Goal: Find contact information: Find contact information

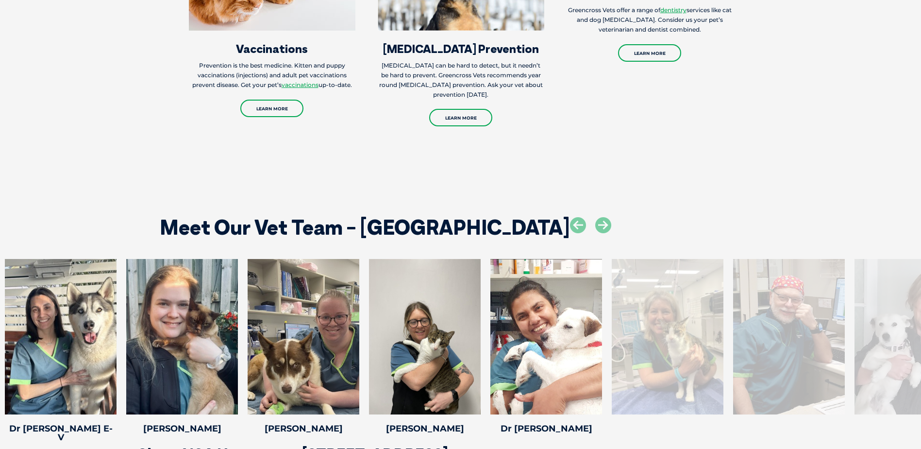
scroll to position [1311, 0]
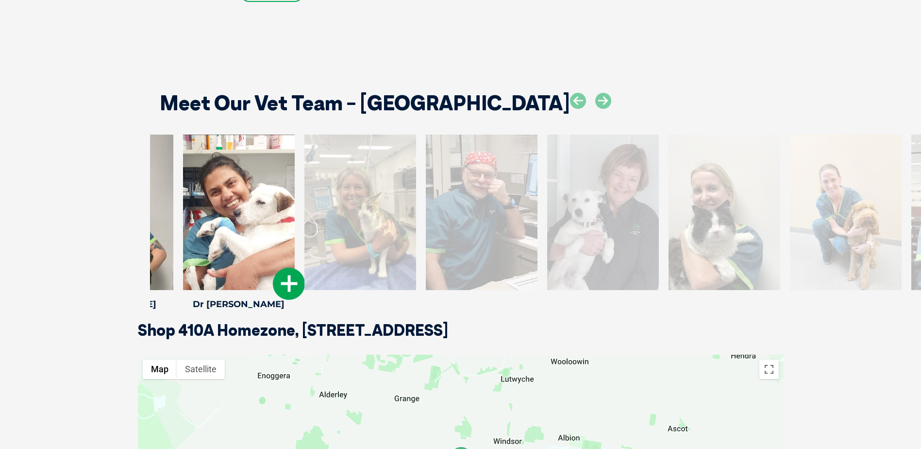
drag, startPoint x: 665, startPoint y: 217, endPoint x: 210, endPoint y: 218, distance: 455.0
click at [210, 218] on div at bounding box center [239, 212] width 112 height 155
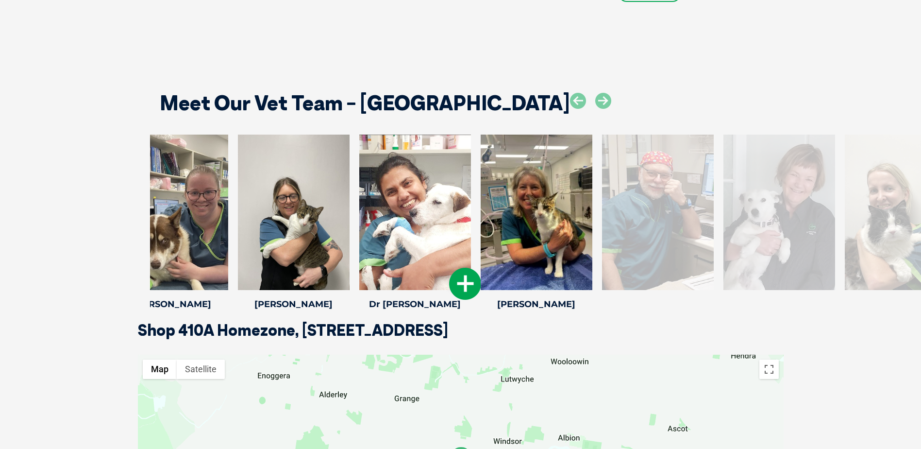
drag, startPoint x: 702, startPoint y: 248, endPoint x: 205, endPoint y: 222, distance: 497.9
click at [481, 222] on div at bounding box center [537, 212] width 112 height 155
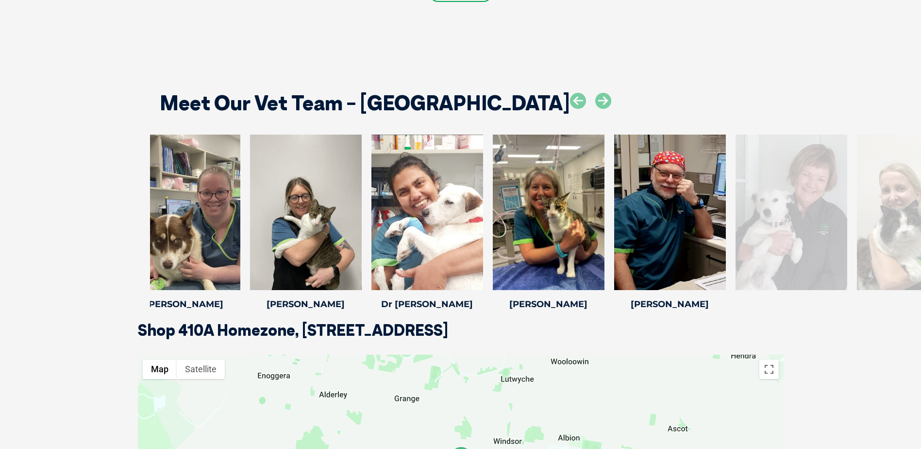
drag, startPoint x: 679, startPoint y: 200, endPoint x: 85, endPoint y: 202, distance: 593.9
click at [86, 202] on div "[PERSON_NAME] [PERSON_NAME] Practice Manager [PERSON_NAME] has been working in …" at bounding box center [460, 228] width 921 height 187
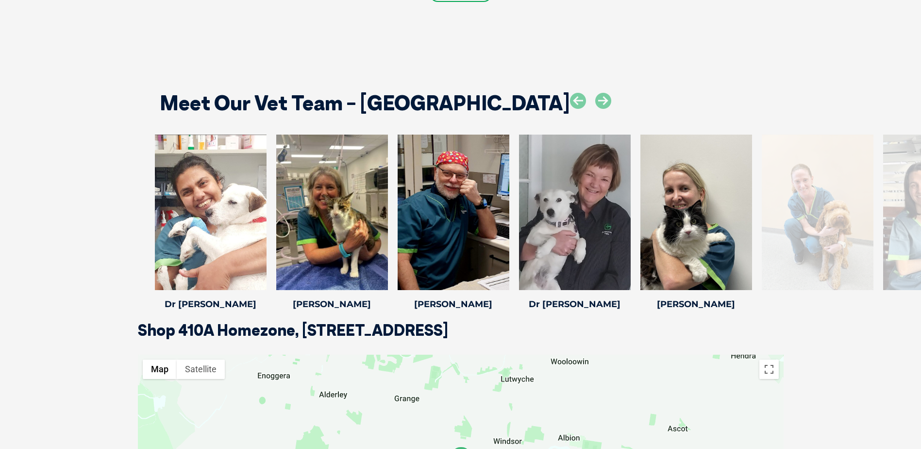
drag, startPoint x: 908, startPoint y: 229, endPoint x: 129, endPoint y: 230, distance: 778.9
click at [129, 230] on div "[PERSON_NAME] [PERSON_NAME] Practice Manager [PERSON_NAME] has been working in …" at bounding box center [460, 228] width 921 height 187
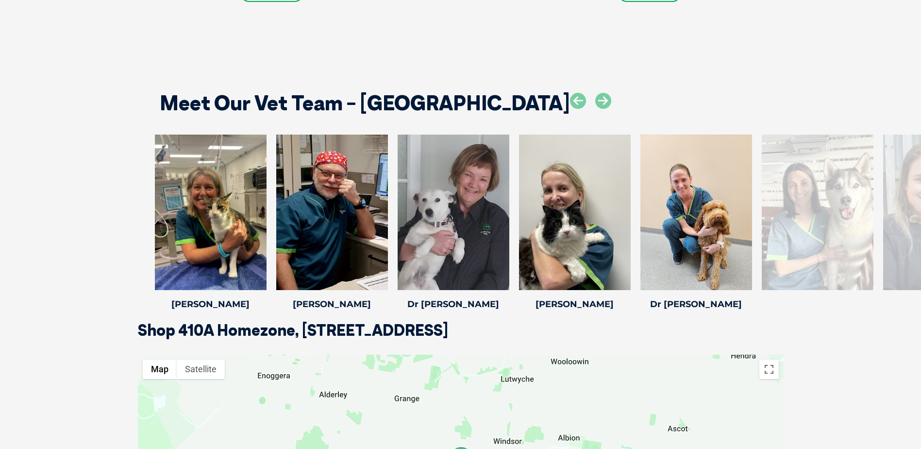
drag, startPoint x: 836, startPoint y: 200, endPoint x: 142, endPoint y: 182, distance: 694.2
click at [142, 182] on div "[PERSON_NAME] [PERSON_NAME] Practice Manager [PERSON_NAME] has been working in …" at bounding box center [460, 228] width 921 height 187
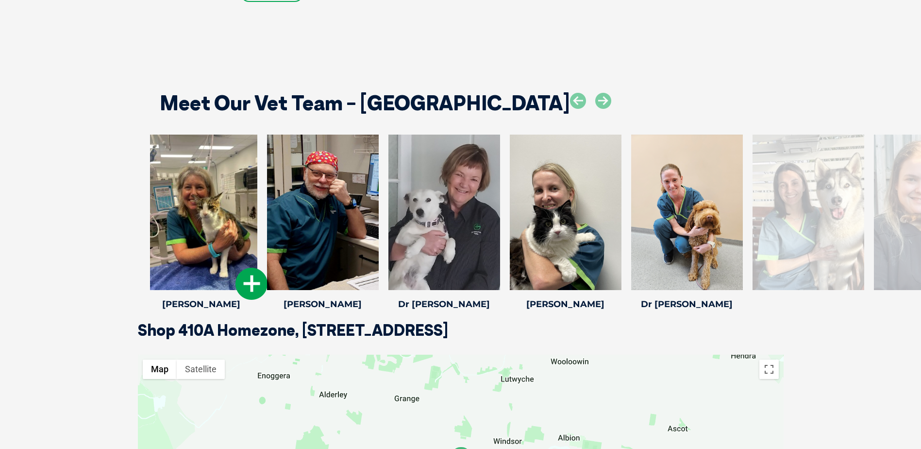
drag, startPoint x: 239, startPoint y: 231, endPoint x: 230, endPoint y: 217, distance: 16.8
click at [230, 217] on div at bounding box center [202, 212] width 112 height 155
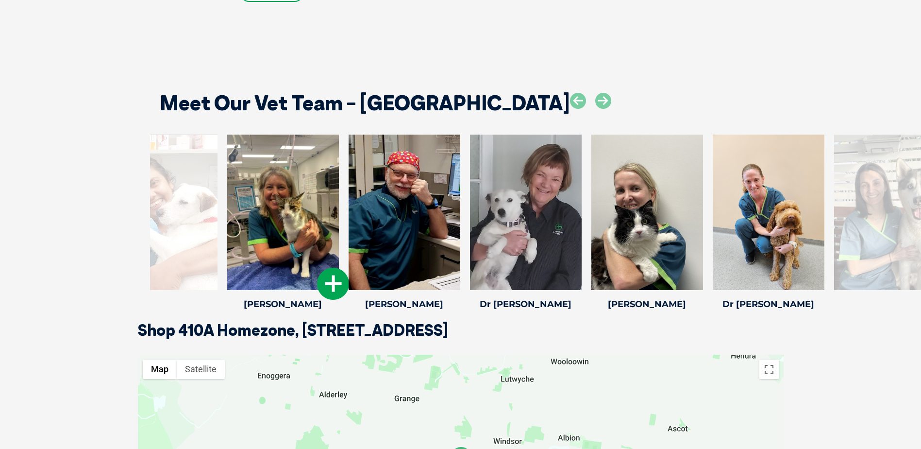
drag, startPoint x: 233, startPoint y: 215, endPoint x: 429, endPoint y: 209, distance: 195.8
click at [339, 209] on div at bounding box center [283, 212] width 112 height 155
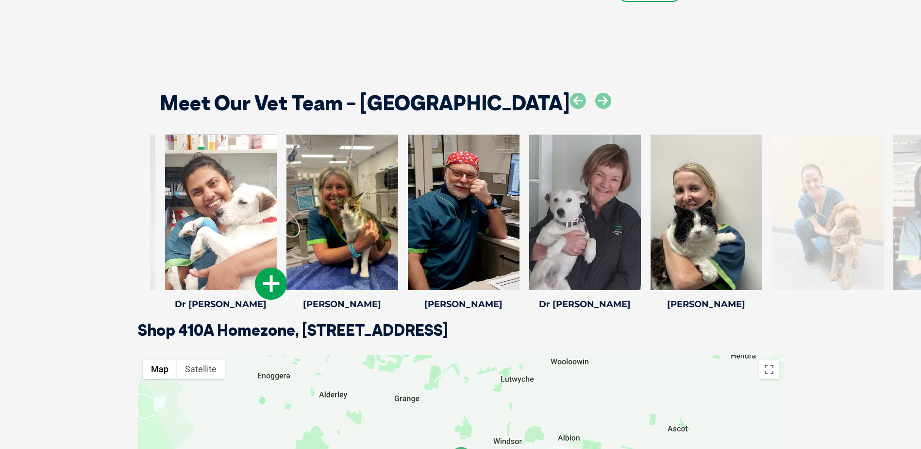
drag, startPoint x: 246, startPoint y: 217, endPoint x: 356, endPoint y: 209, distance: 111.0
click at [277, 208] on div at bounding box center [221, 212] width 112 height 155
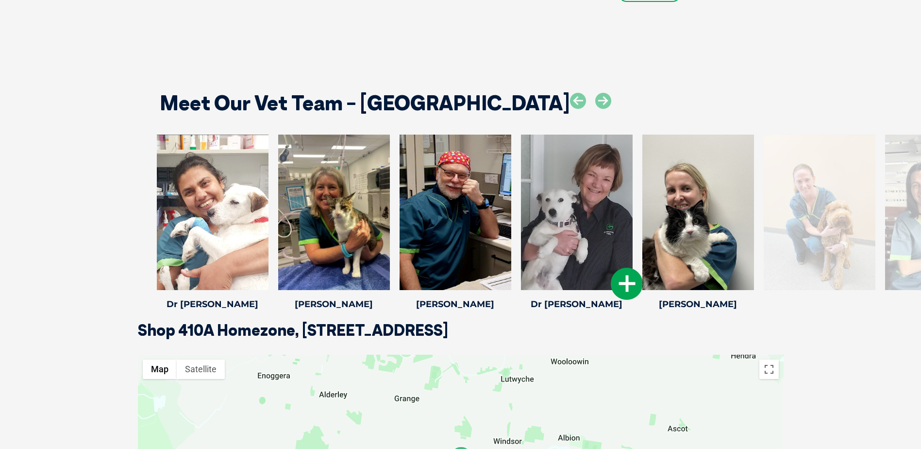
drag, startPoint x: 292, startPoint y: 207, endPoint x: 642, endPoint y: 203, distance: 350.1
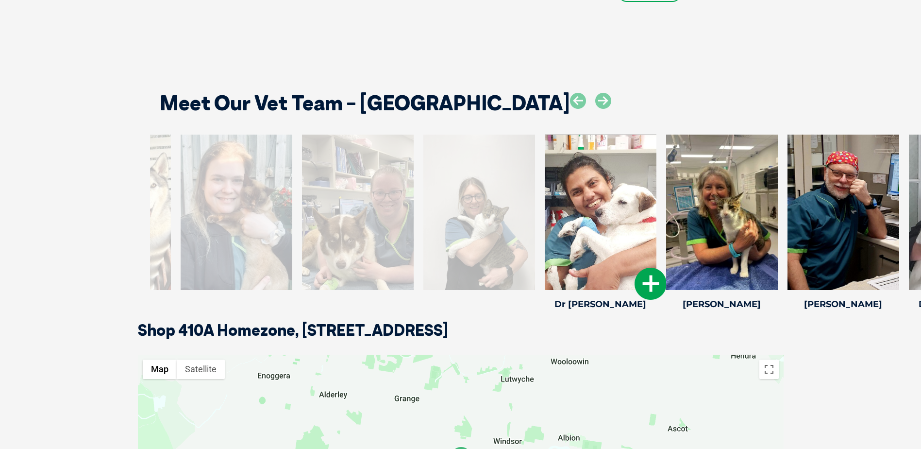
drag, startPoint x: 189, startPoint y: 212, endPoint x: 589, endPoint y: 201, distance: 400.3
click at [588, 201] on div at bounding box center [601, 212] width 112 height 155
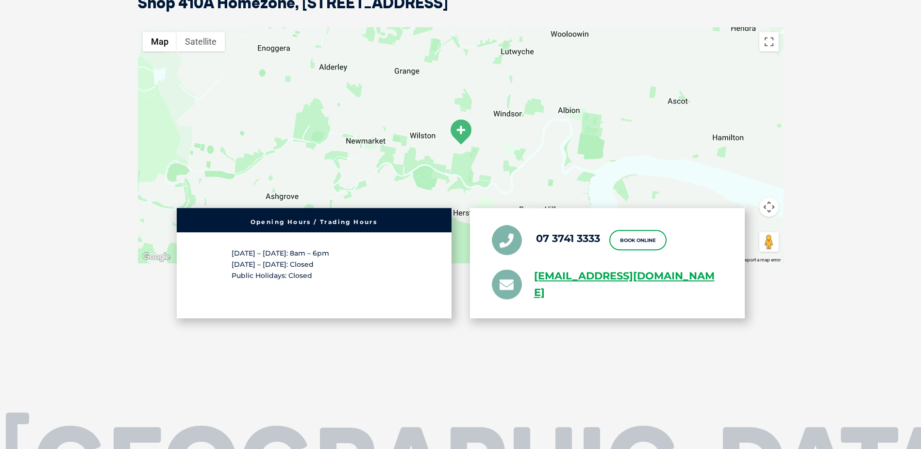
scroll to position [1651, 0]
